Goal: Book appointment/travel/reservation

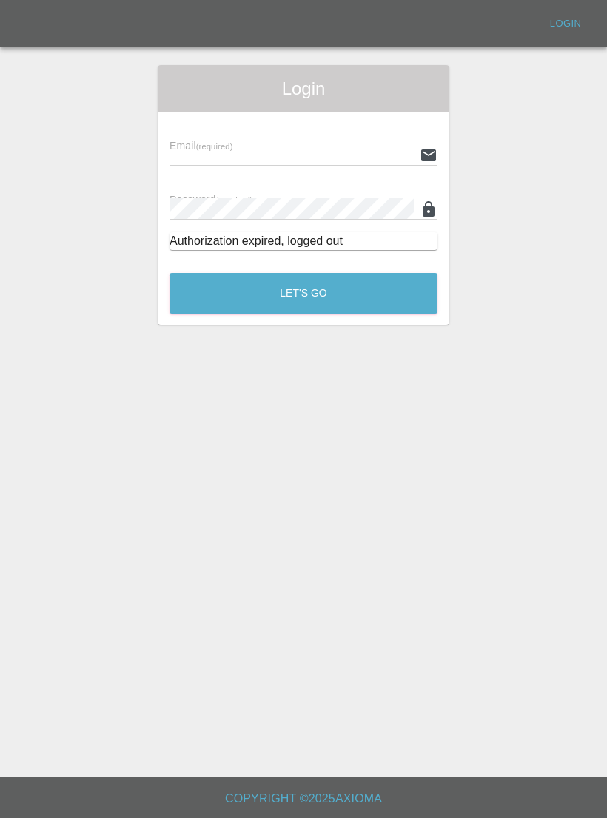
click at [267, 138] on div "Email (required)" at bounding box center [303, 144] width 268 height 41
click at [238, 148] on input "text" at bounding box center [291, 154] width 244 height 21
type input "[EMAIL_ADDRESS][DOMAIN_NAME]"
click at [303, 293] on button "Let's Go" at bounding box center [303, 293] width 268 height 41
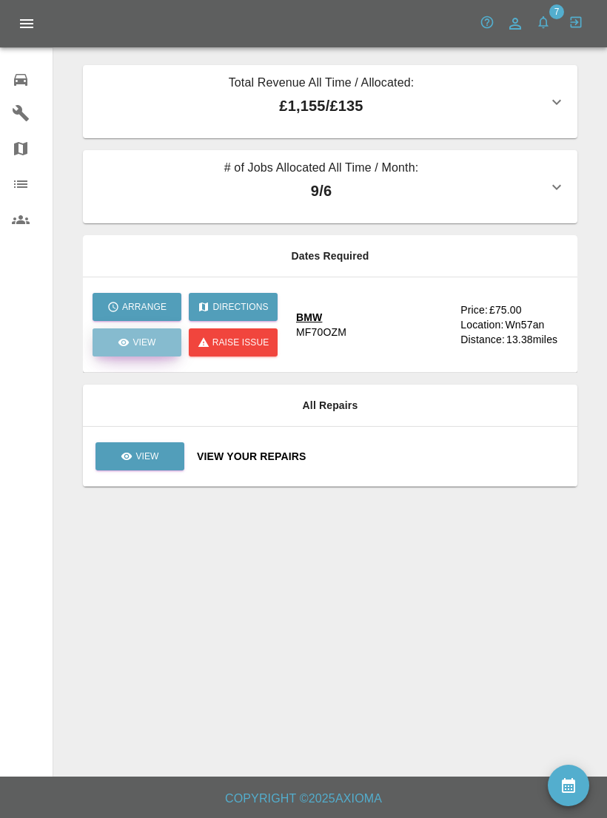
click at [149, 346] on p "View" at bounding box center [143, 342] width 23 height 13
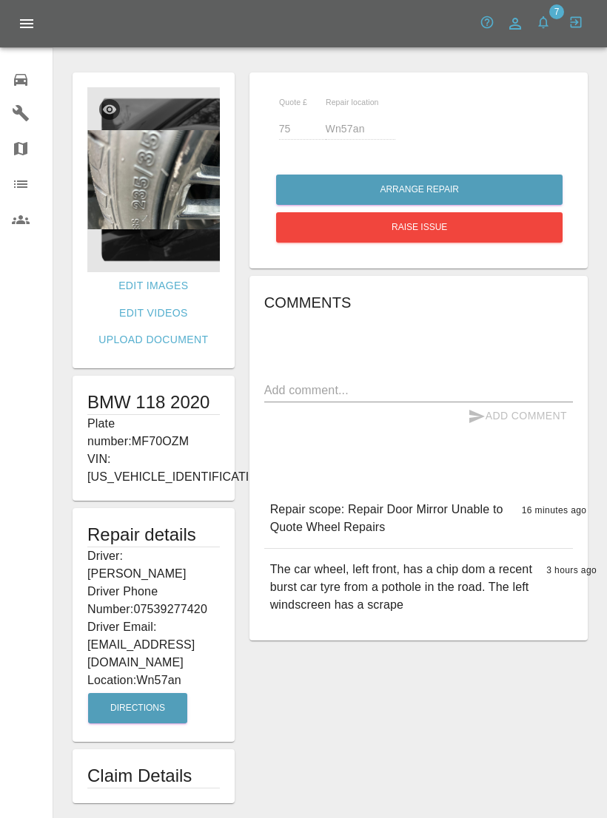
click at [189, 186] on img at bounding box center [153, 179] width 132 height 185
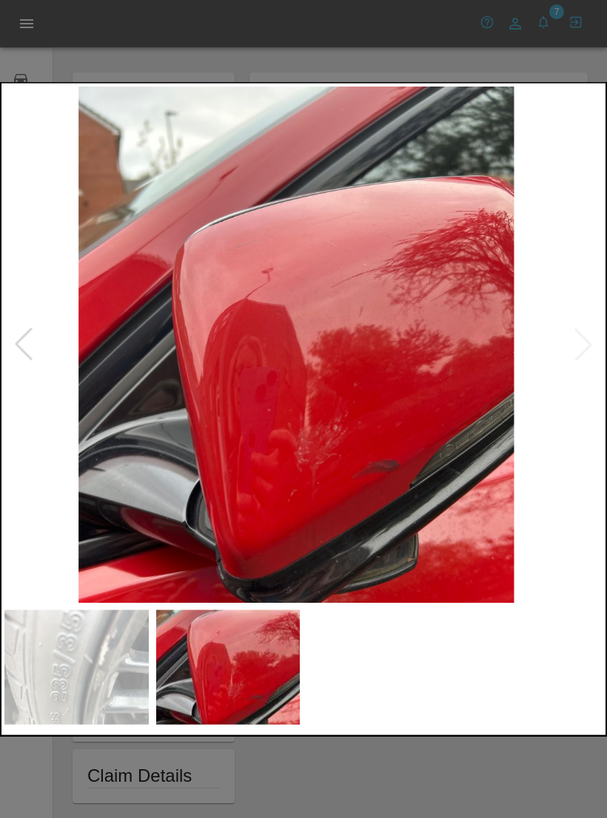
click at [26, 354] on div at bounding box center [23, 345] width 33 height 33
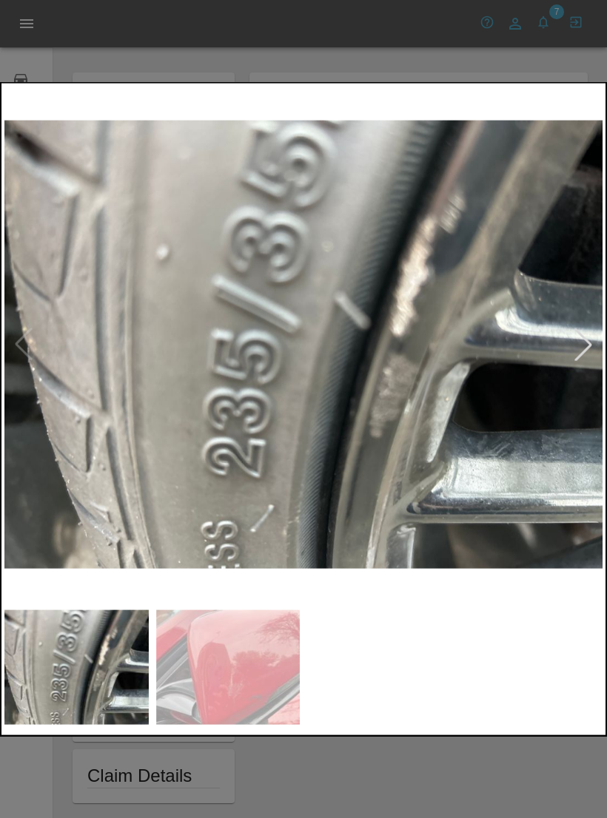
click at [463, 761] on div at bounding box center [303, 409] width 607 height 818
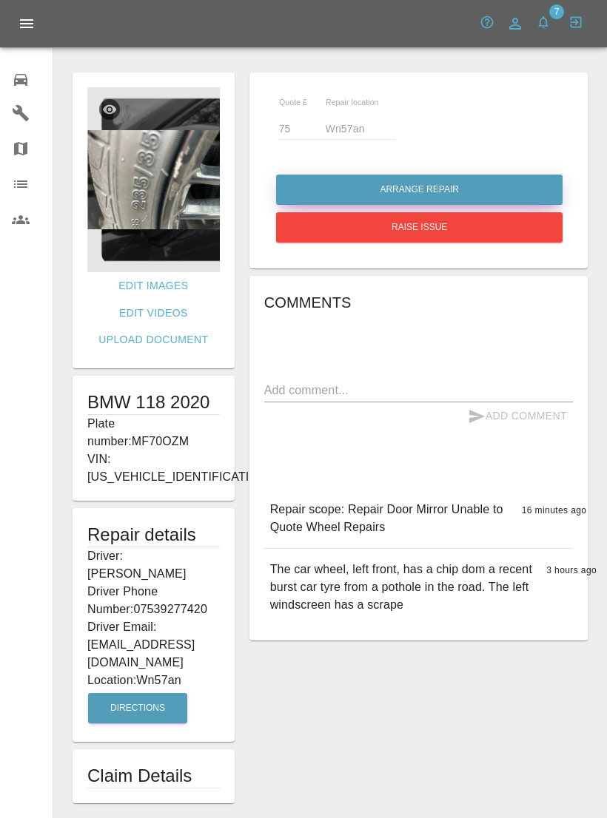
click at [462, 182] on button "Arrange Repair" at bounding box center [419, 190] width 286 height 30
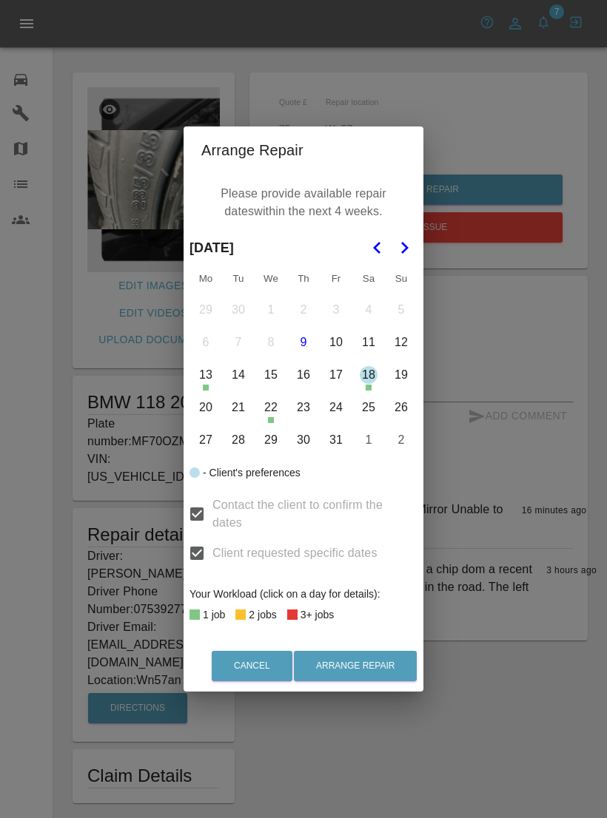
click at [337, 347] on button "10" at bounding box center [335, 342] width 31 height 31
click at [206, 377] on button "13" at bounding box center [205, 375] width 31 height 31
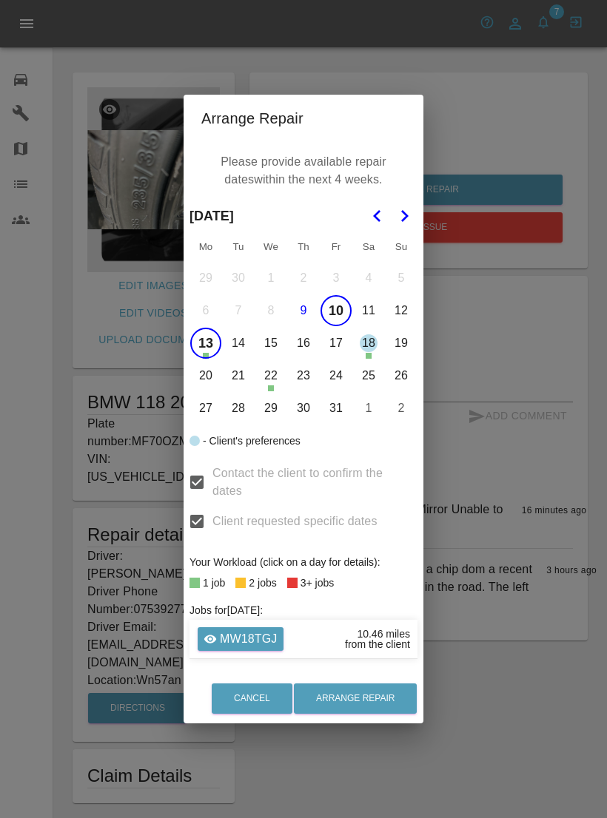
click at [235, 340] on button "14" at bounding box center [238, 343] width 31 height 31
click at [367, 696] on button "Arrange Repair" at bounding box center [355, 699] width 123 height 30
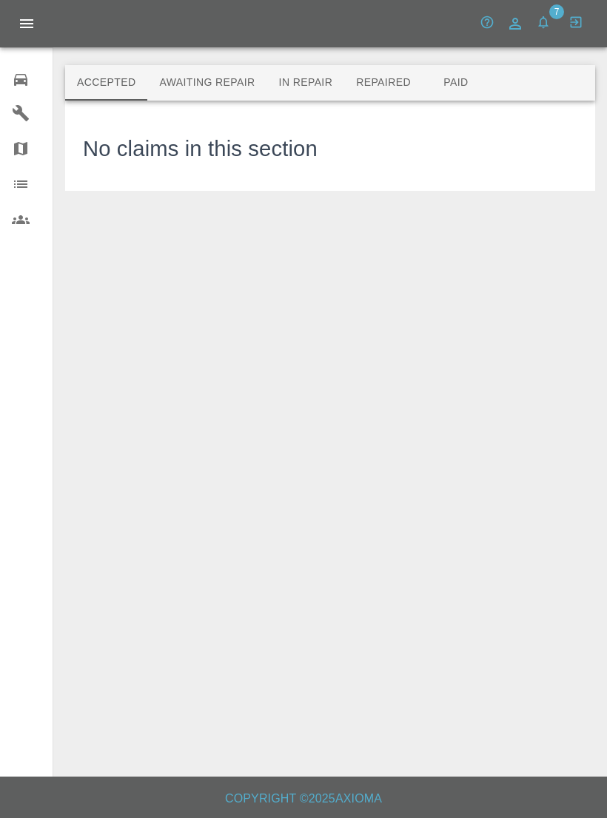
scroll to position [23, 0]
